Goal: Information Seeking & Learning: Find specific fact

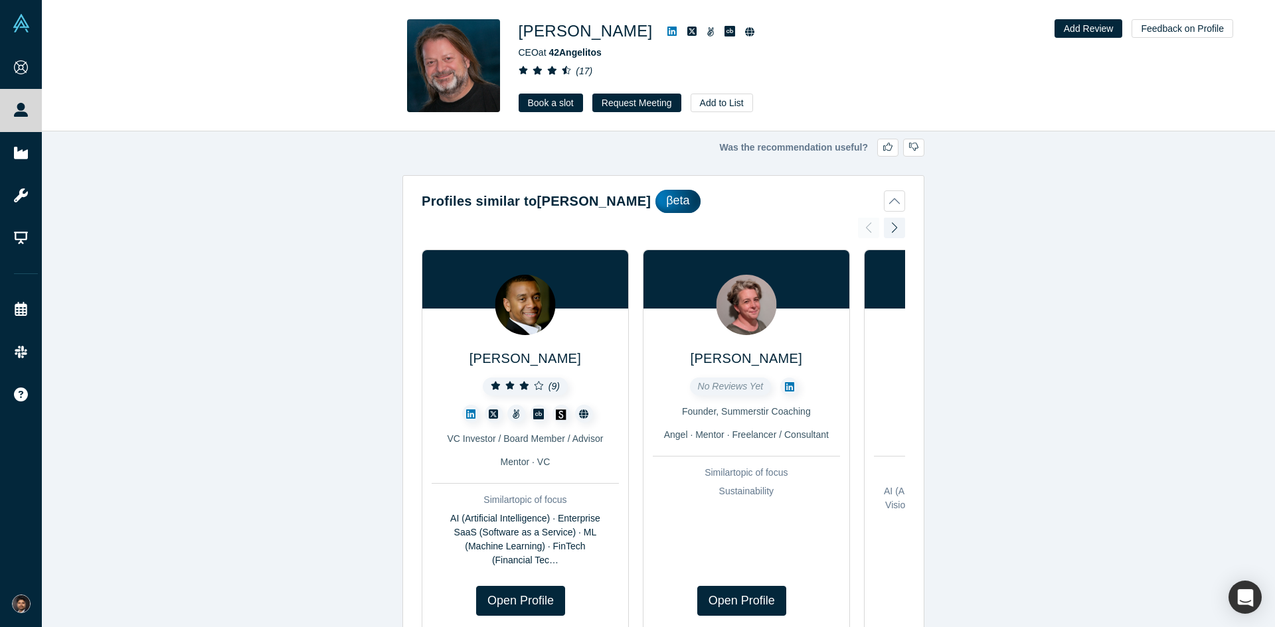
click at [26, 116] on icon at bounding box center [21, 110] width 14 height 14
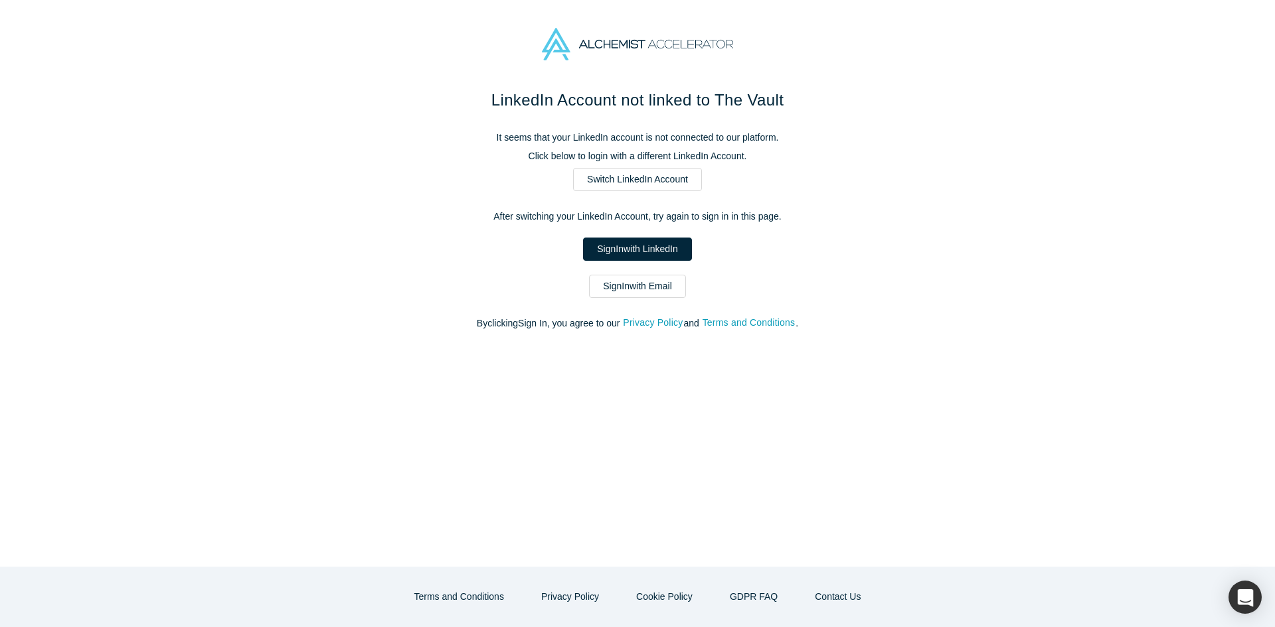
click at [637, 288] on link "Sign In with Email" at bounding box center [637, 286] width 97 height 23
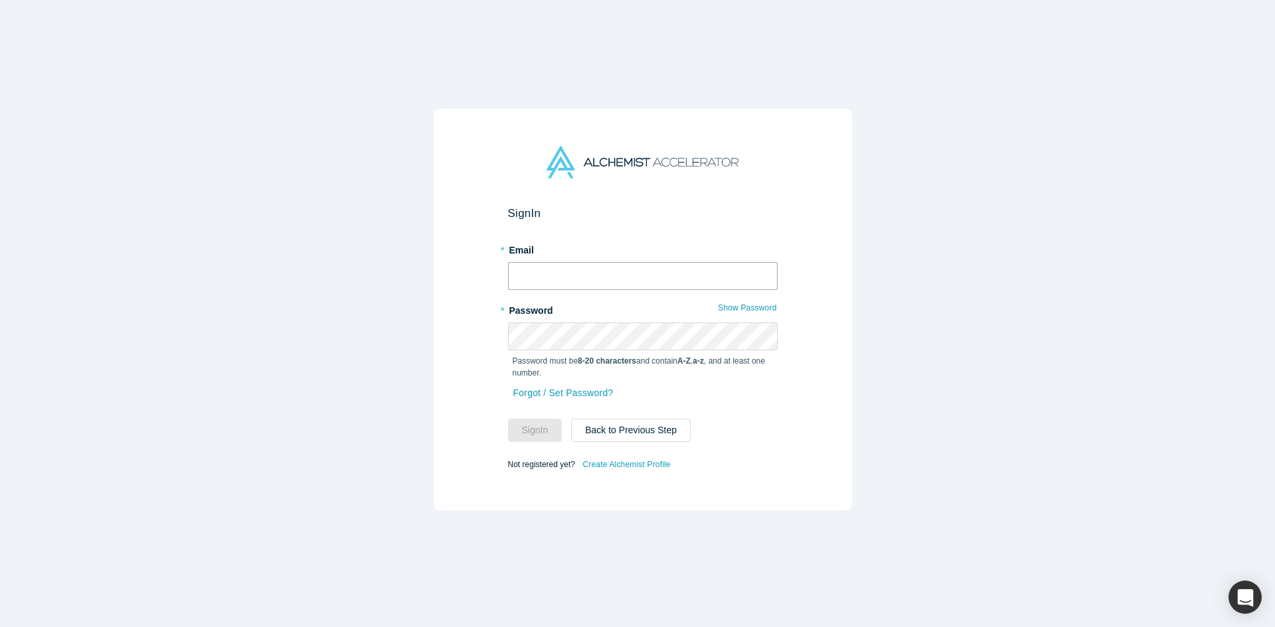
click at [615, 281] on input "text" at bounding box center [643, 276] width 270 height 28
type input "shine@xitester.com"
click at [508, 419] on button "Sign In" at bounding box center [535, 430] width 54 height 23
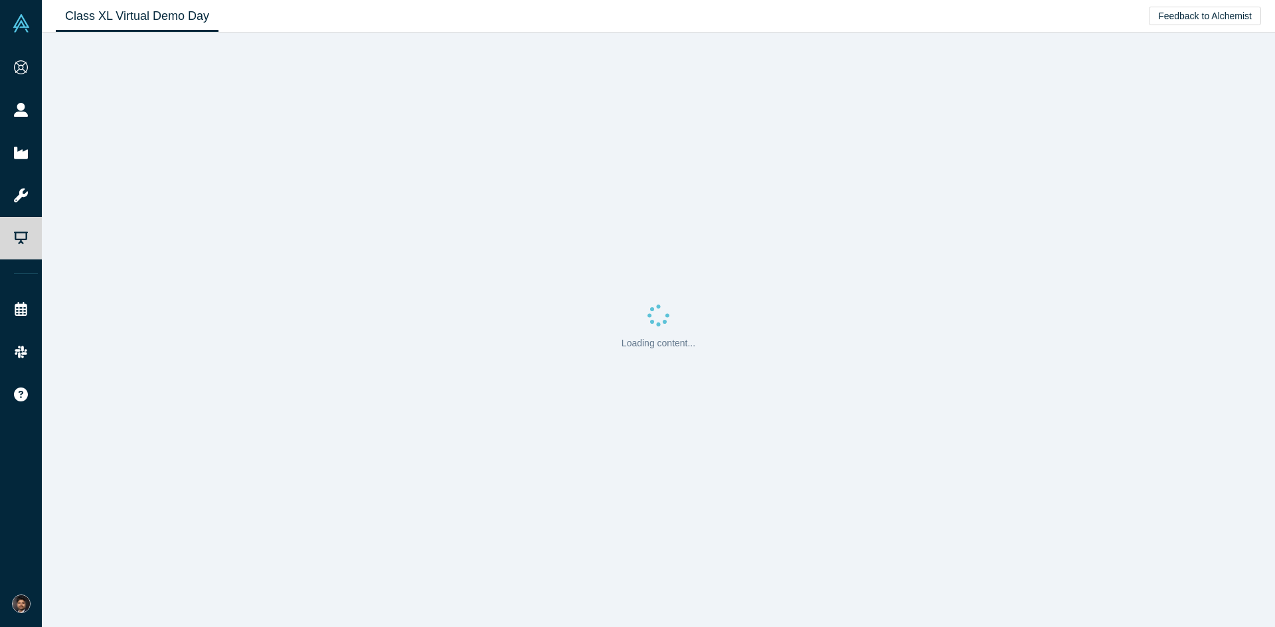
click at [25, 110] on icon at bounding box center [21, 110] width 14 height 14
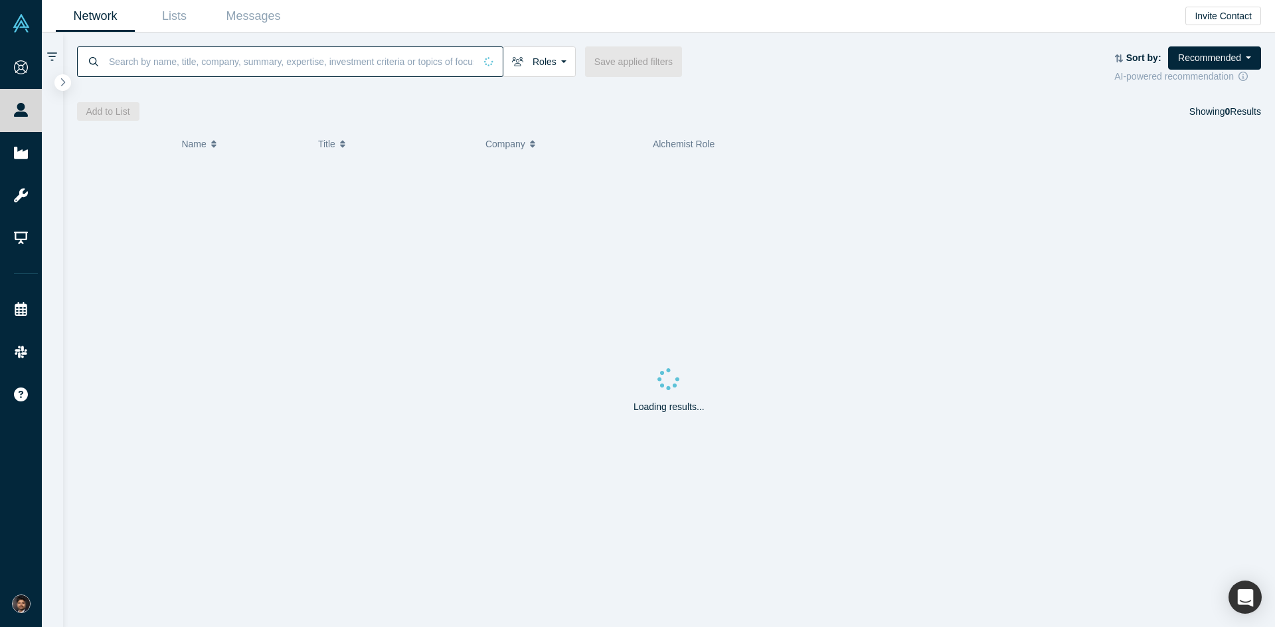
click at [222, 64] on input at bounding box center [291, 61] width 367 height 31
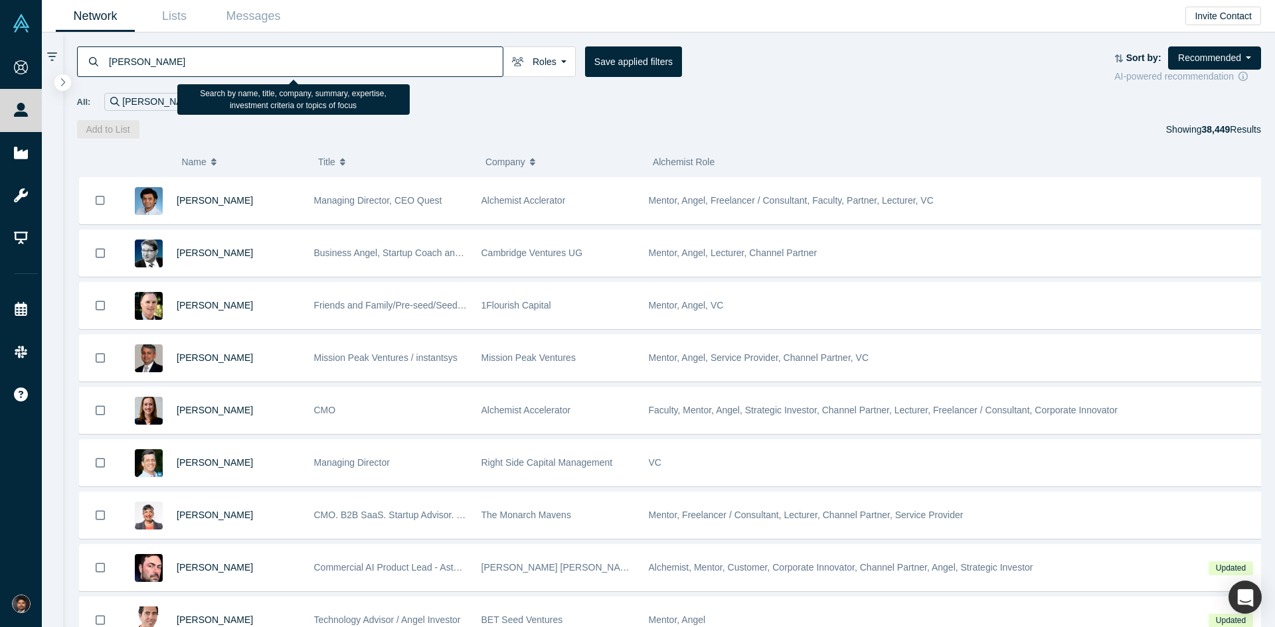
type input "fawad"
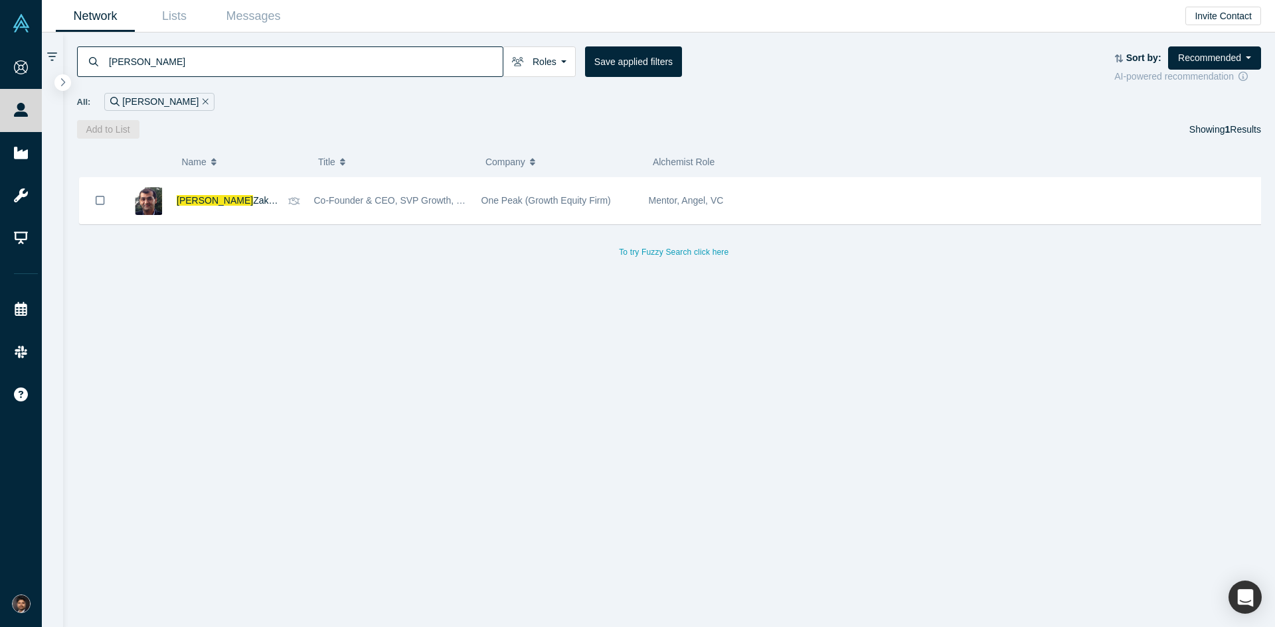
click at [253, 199] on span "Zakariya" at bounding box center [271, 200] width 36 height 11
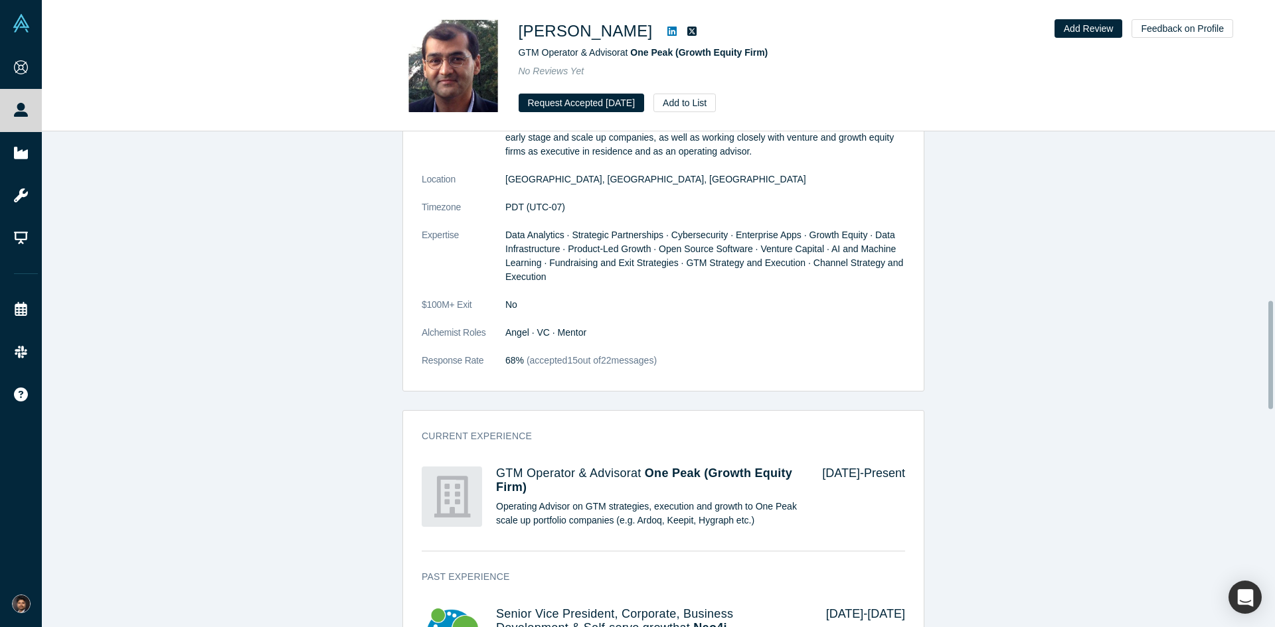
scroll to position [773, 0]
